Goal: Information Seeking & Learning: Find specific page/section

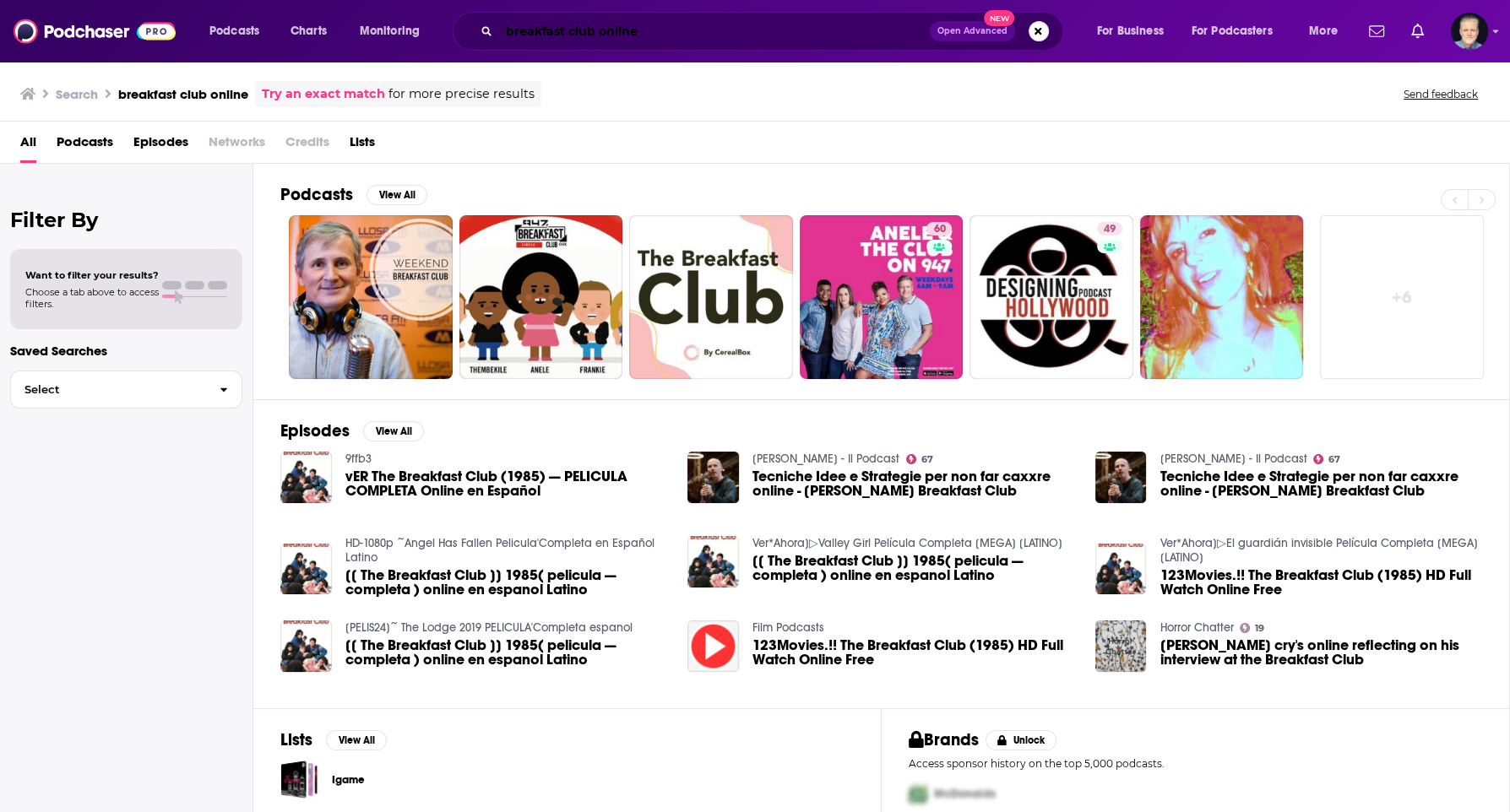
click at [722, 30] on input "breakfast club online" at bounding box center [714, 31] width 431 height 27
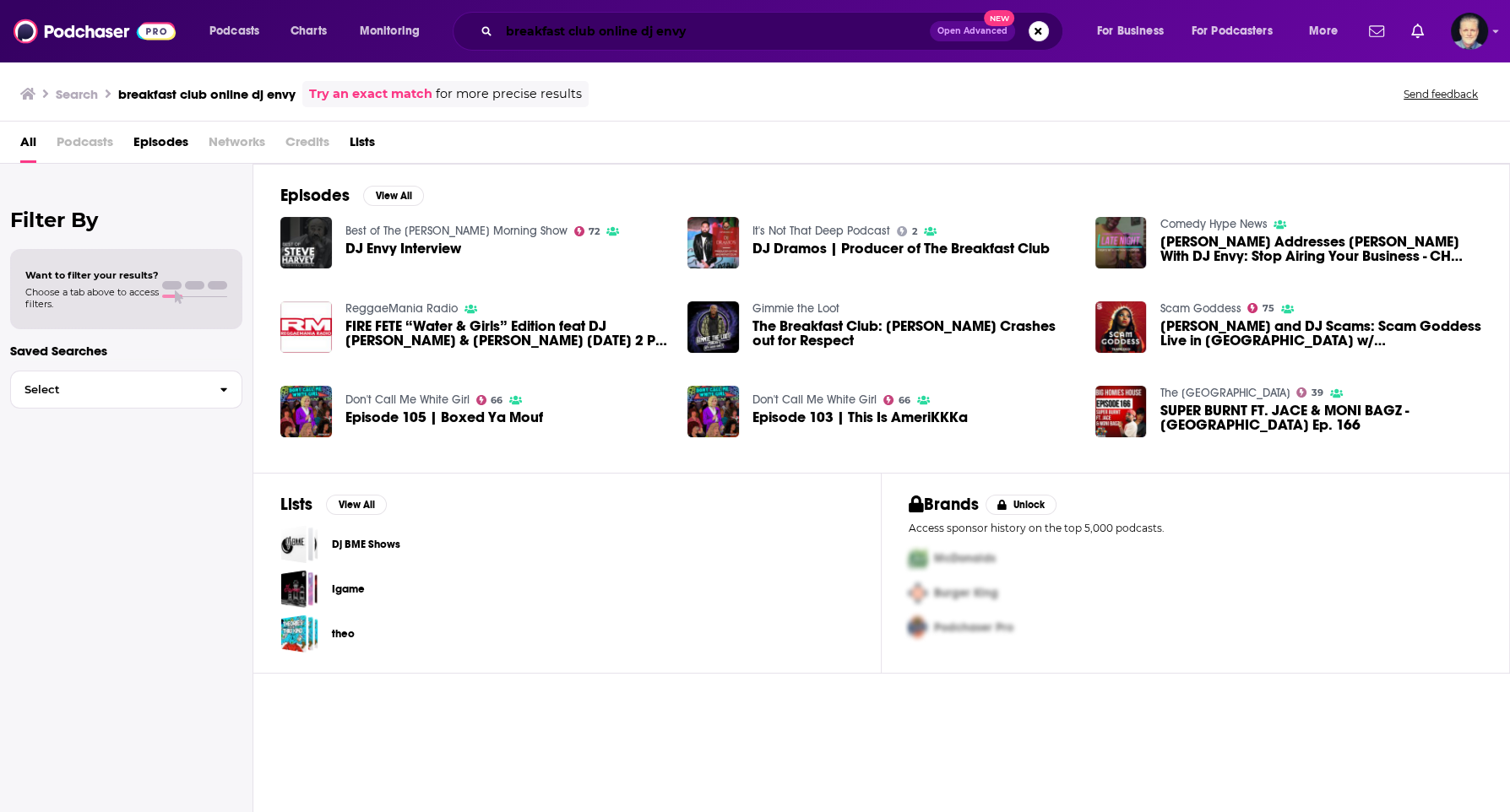
click at [695, 36] on input "breakfast club online dj envy" at bounding box center [714, 31] width 431 height 27
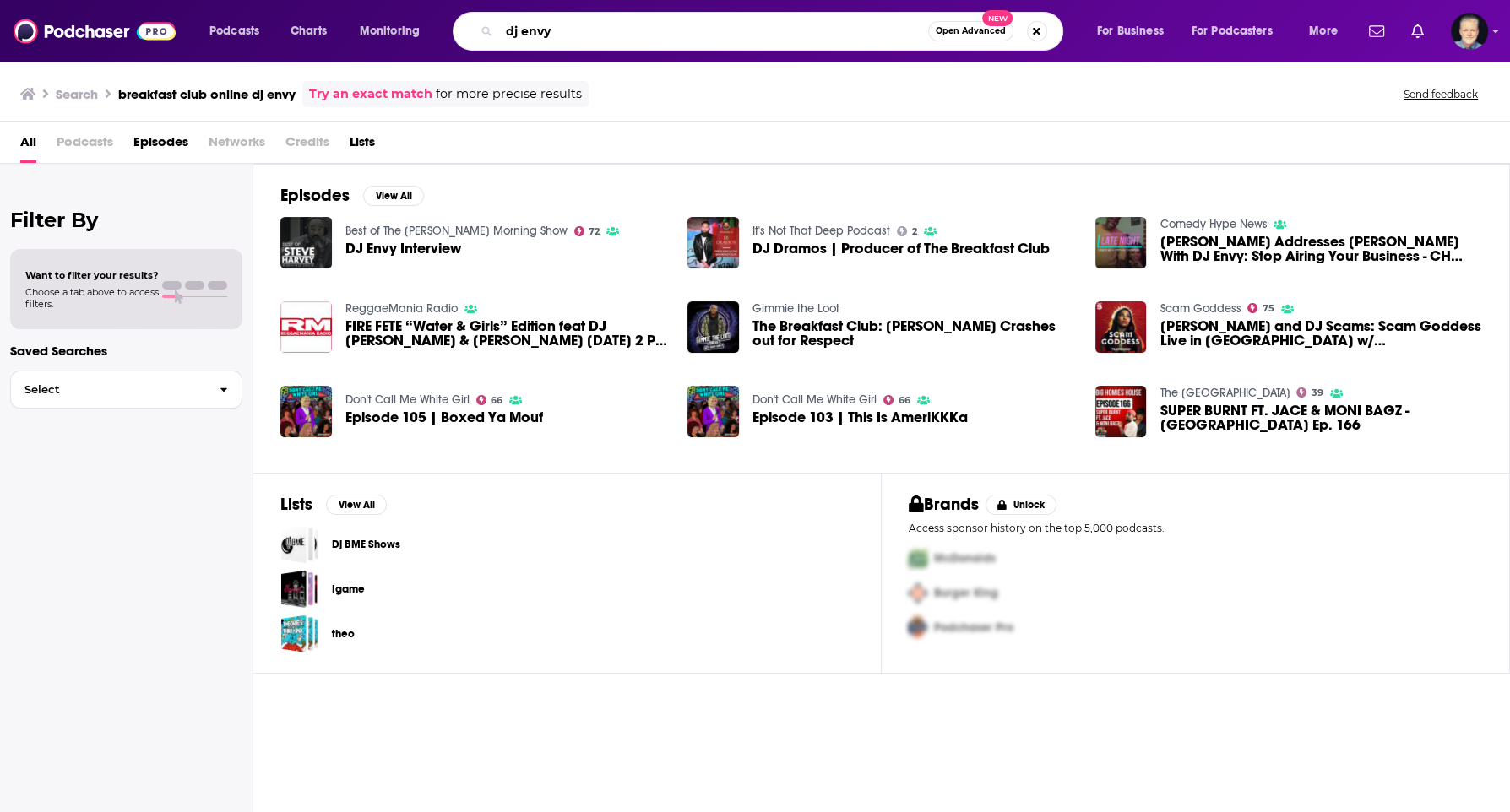
type input "dj envy"
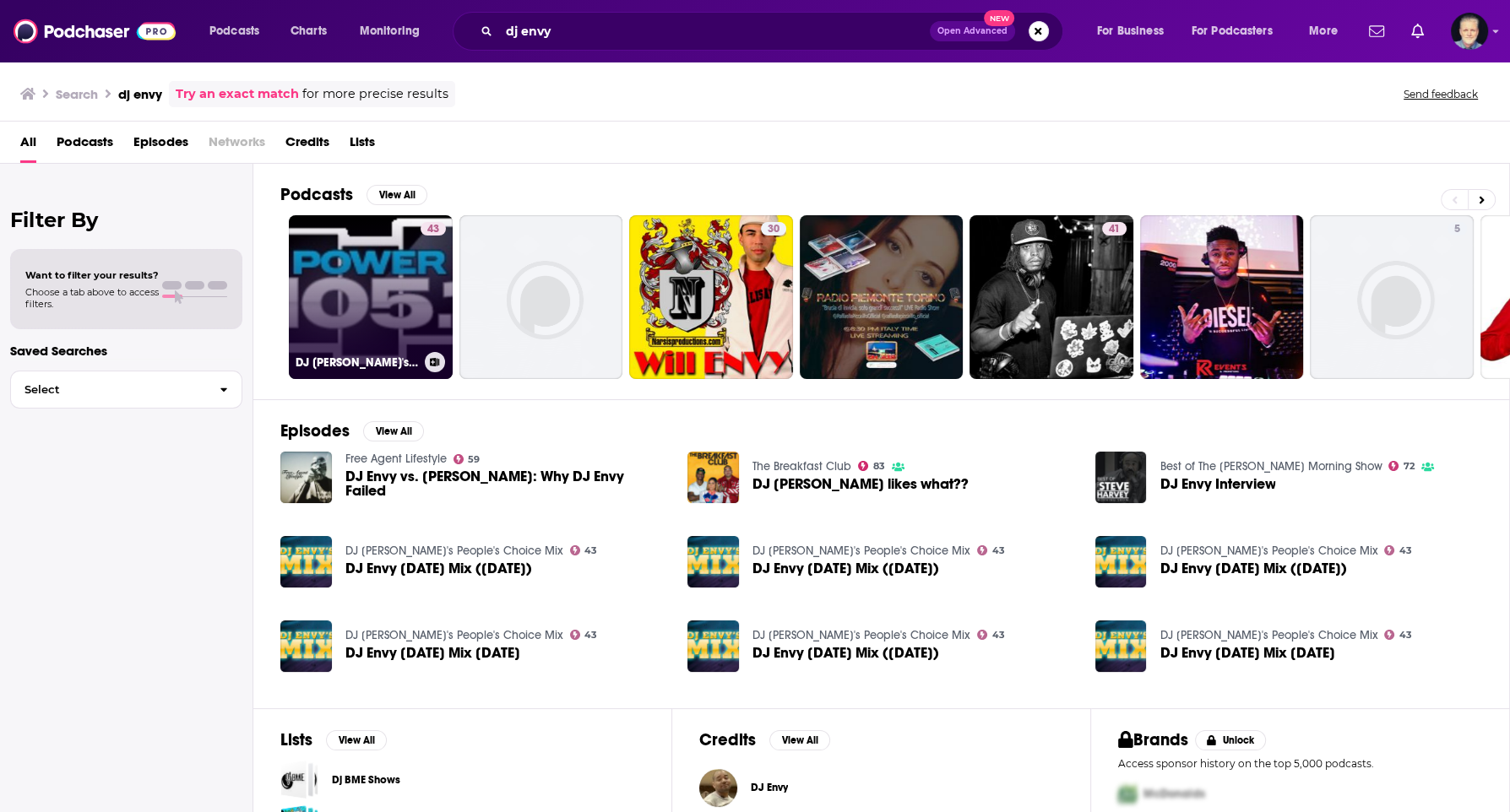
click at [369, 308] on link "43 DJ [PERSON_NAME]'s People's Choice Mix" at bounding box center [371, 297] width 163 height 163
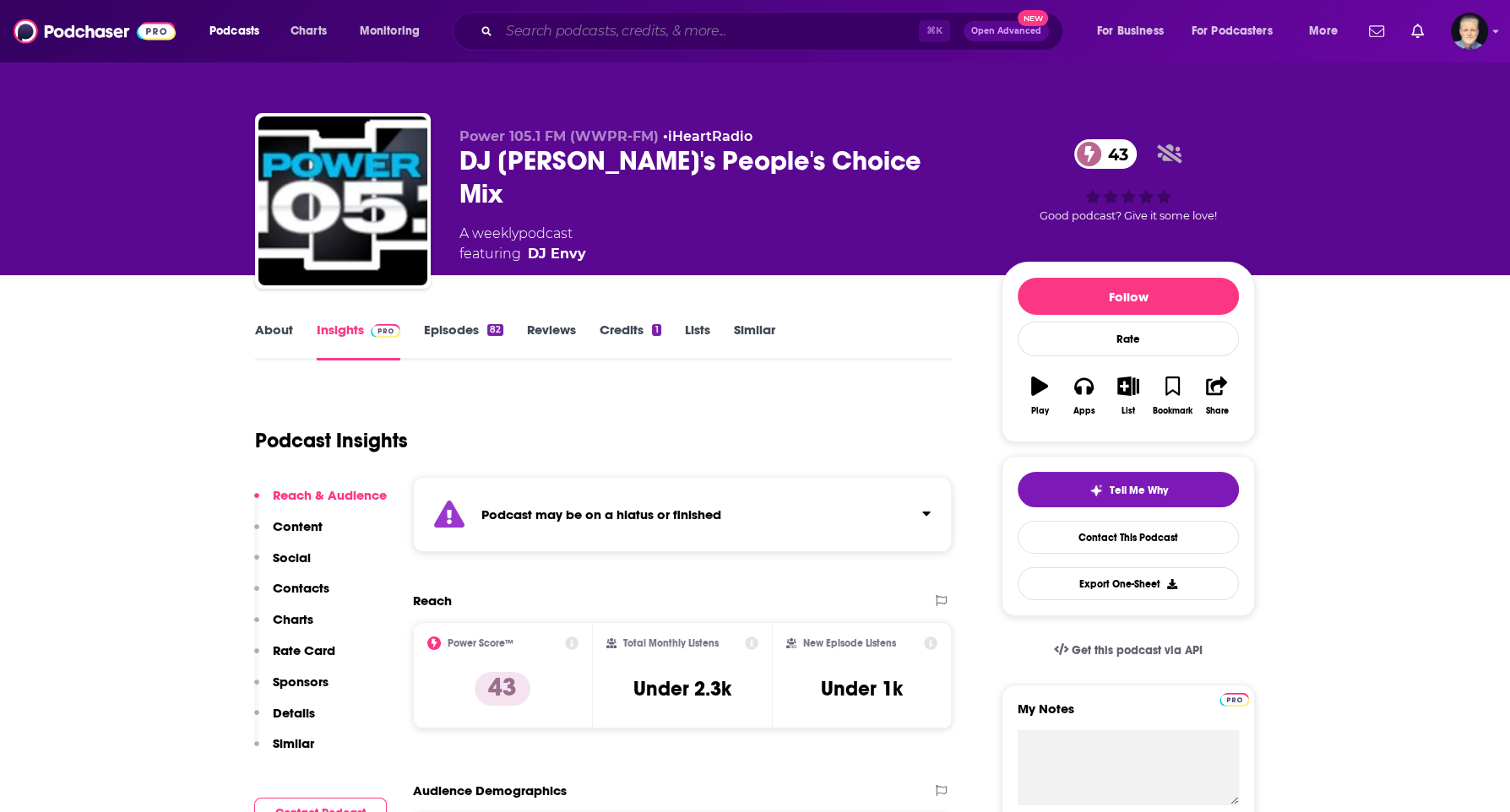
click at [765, 38] on input "Search podcasts, credits, & more..." at bounding box center [708, 31] width 420 height 27
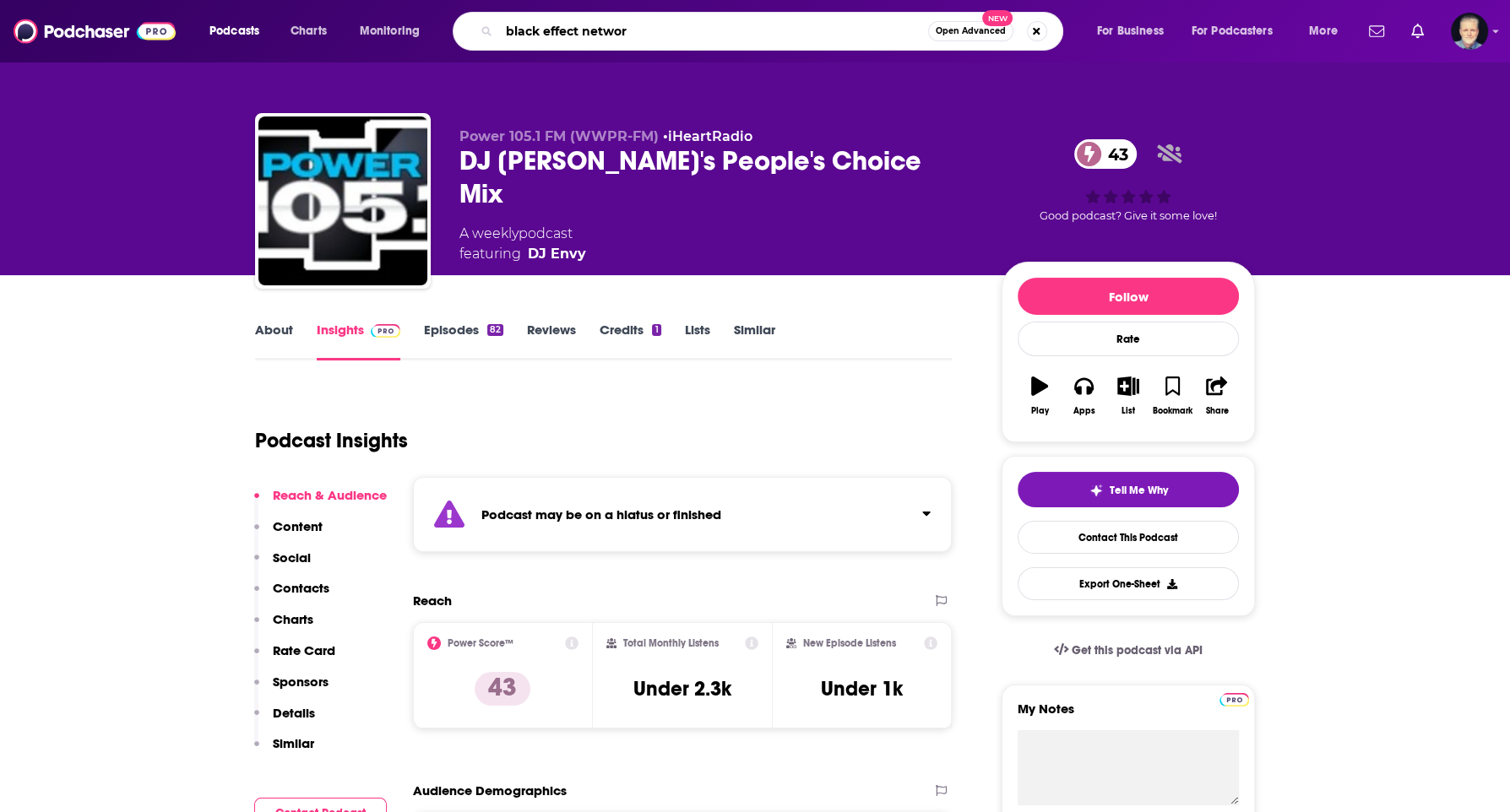
type input "black effect network"
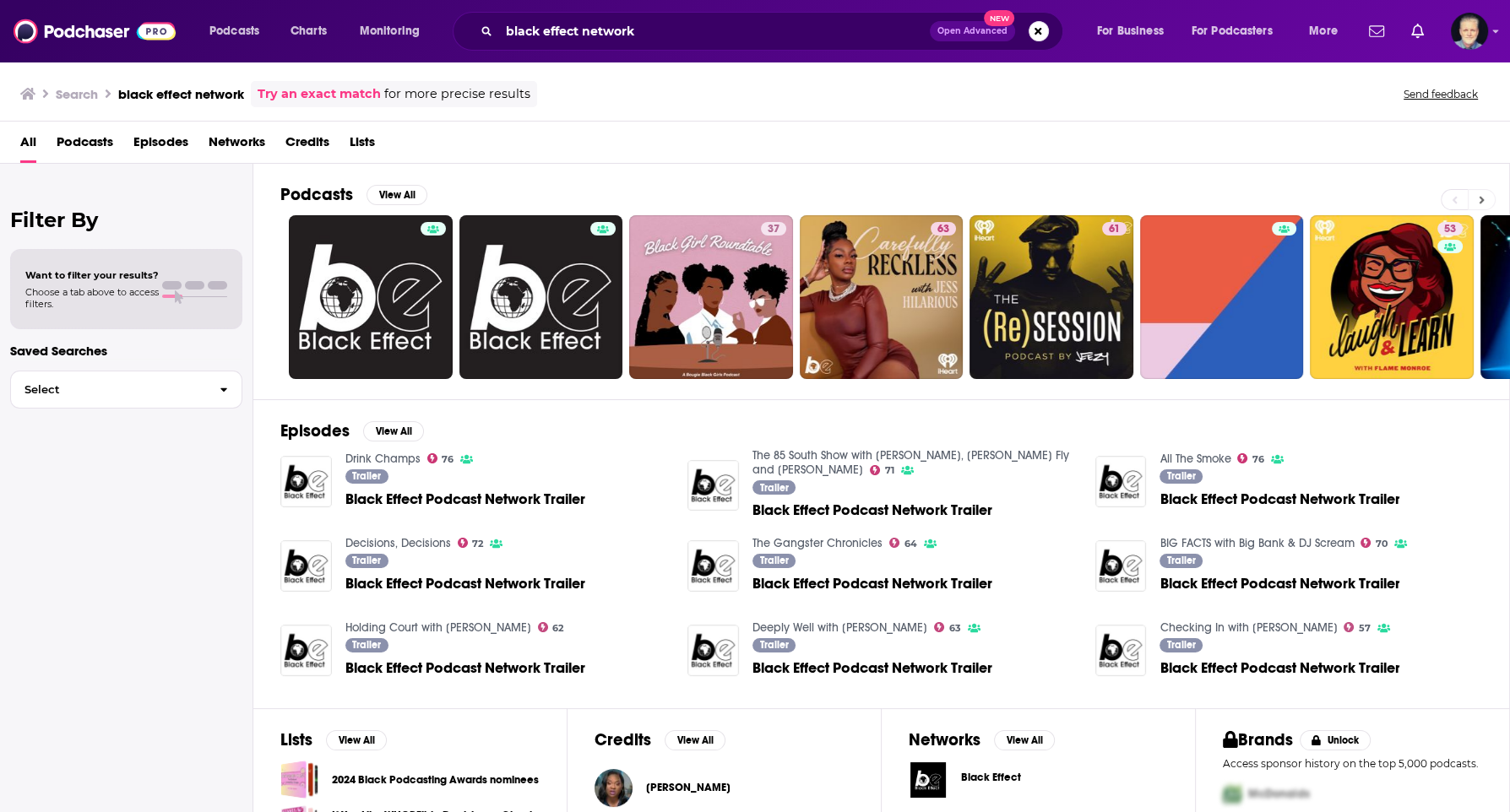
click at [1476, 198] on button at bounding box center [1481, 200] width 28 height 21
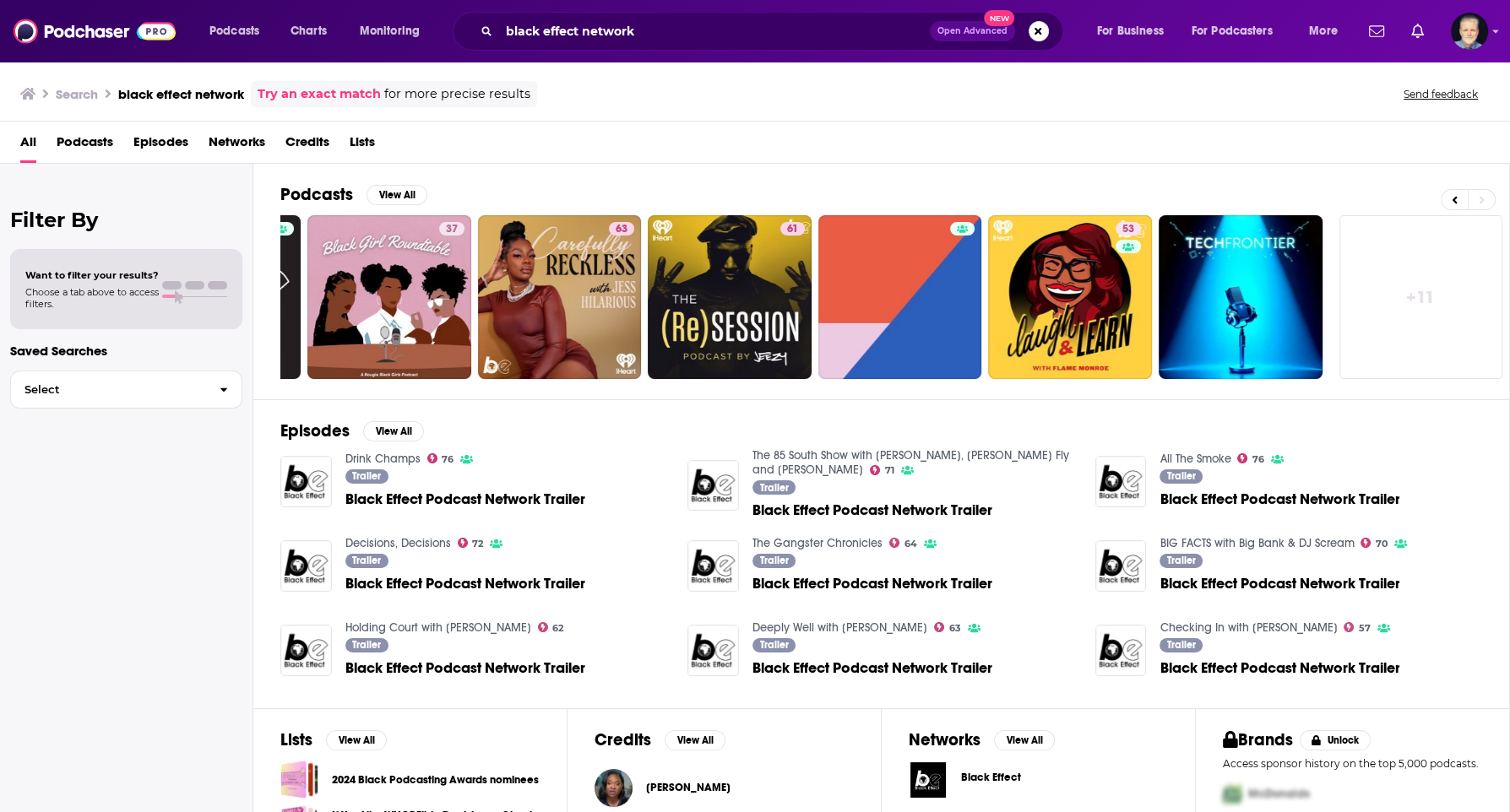
scroll to position [90, 0]
